Goal: Book appointment/travel/reservation

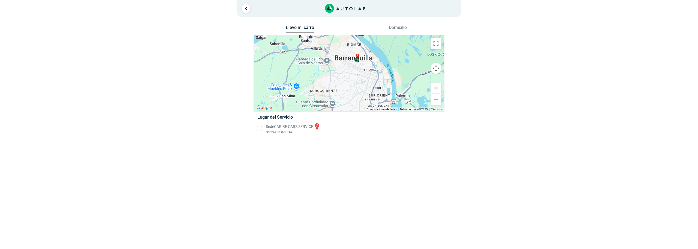
click at [261, 128] on li "Sede CARIBE CARS SERVICE a Carrera 53 #72-114" at bounding box center [348, 128] width 191 height 12
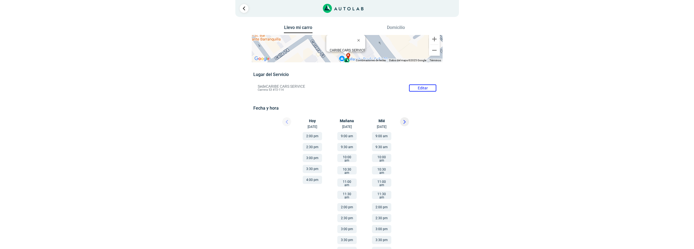
scroll to position [8, 0]
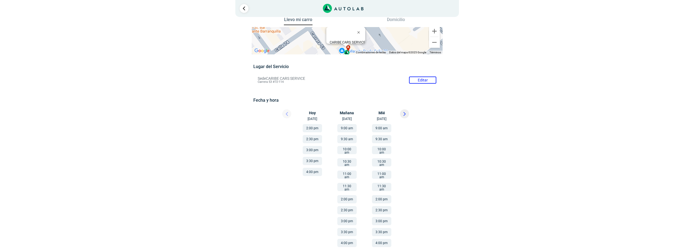
click at [321, 127] on button "2:00 pm" at bounding box center [312, 128] width 19 height 8
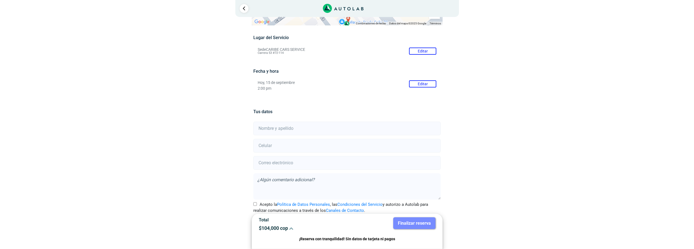
scroll to position [48, 0]
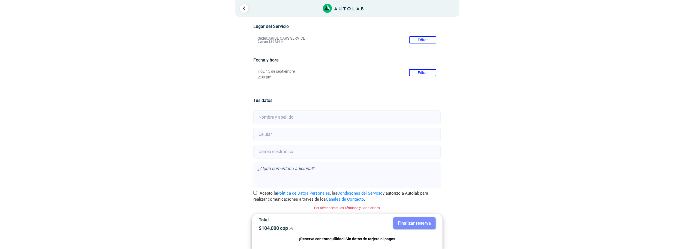
click at [292, 228] on icon at bounding box center [291, 228] width 4 height 4
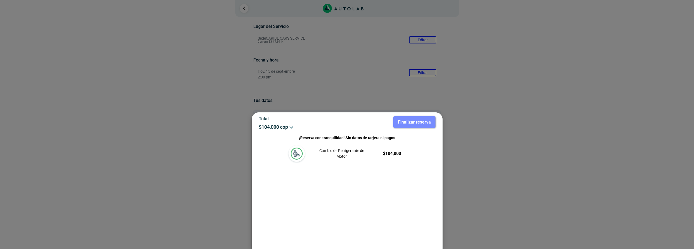
click at [294, 126] on icon at bounding box center [291, 127] width 4 height 4
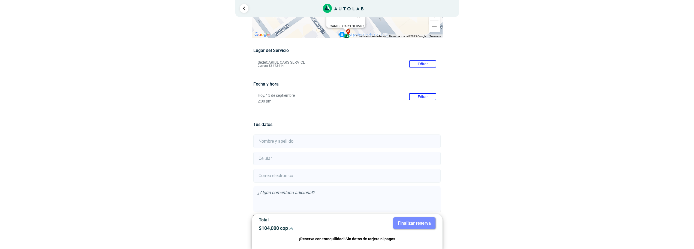
scroll to position [0, 0]
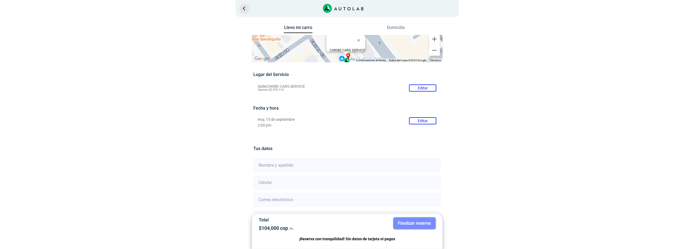
click at [245, 9] on link "Ir al paso anterior" at bounding box center [244, 8] width 9 height 9
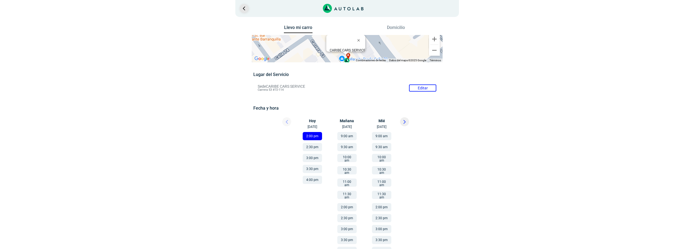
scroll to position [8, 0]
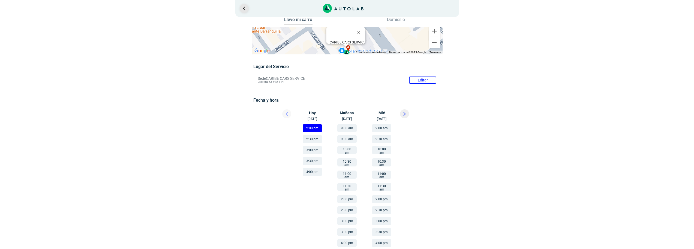
click at [244, 8] on link "Ir al paso anterior" at bounding box center [244, 8] width 9 height 9
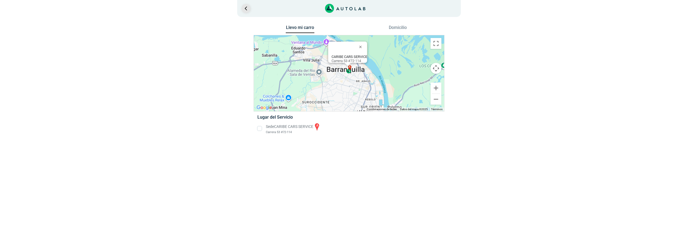
click at [244, 8] on link "Ir al paso anterior" at bounding box center [246, 8] width 9 height 9
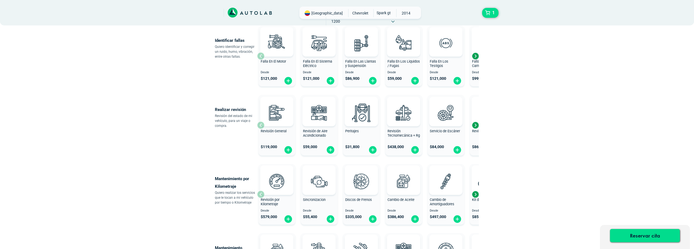
scroll to position [106, 0]
